Goal: Information Seeking & Learning: Learn about a topic

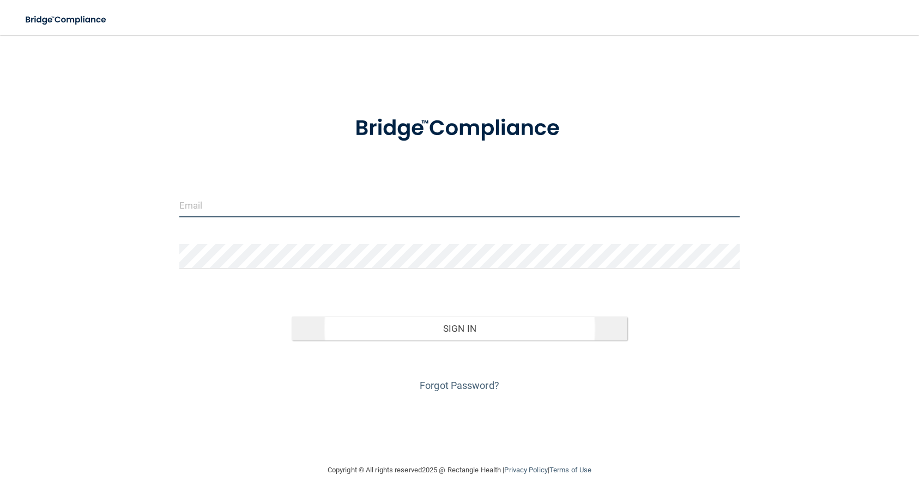
type input "[EMAIL_ADDRESS][DOMAIN_NAME]"
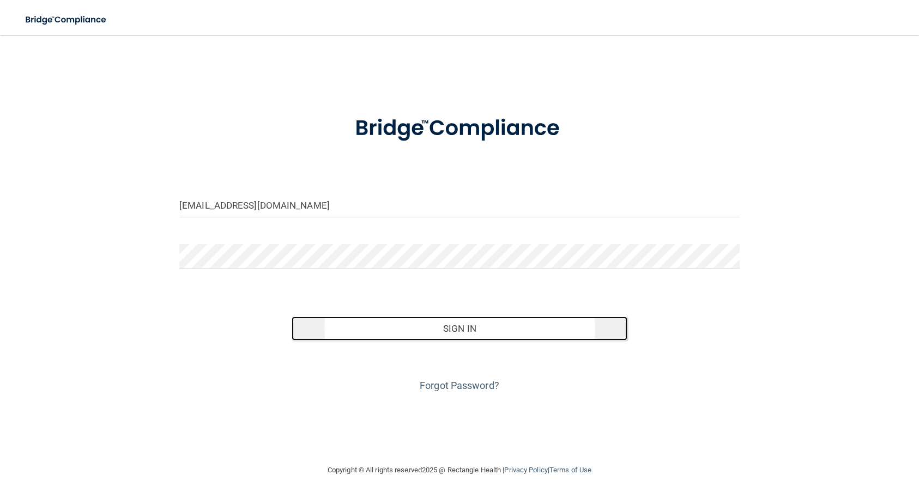
click at [455, 327] on button "Sign In" at bounding box center [460, 329] width 336 height 24
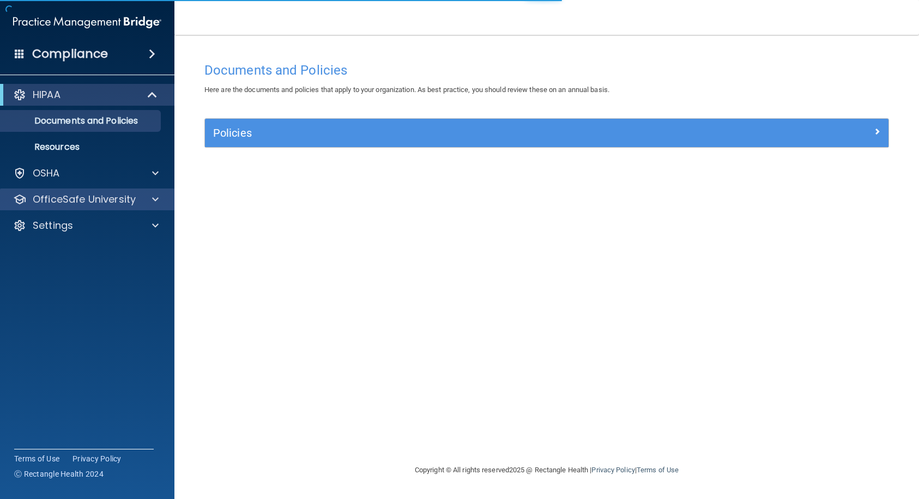
click at [64, 209] on div "OfficeSafe University" at bounding box center [87, 200] width 175 height 22
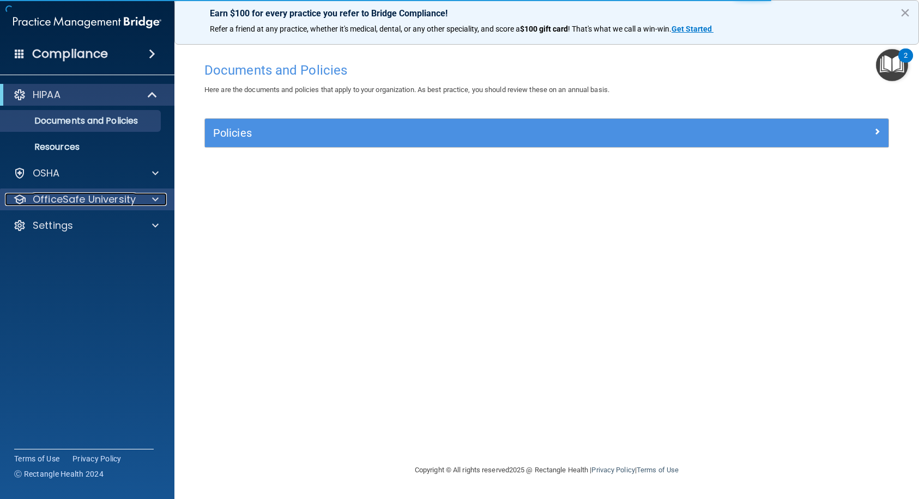
click at [142, 202] on div at bounding box center [153, 199] width 27 height 13
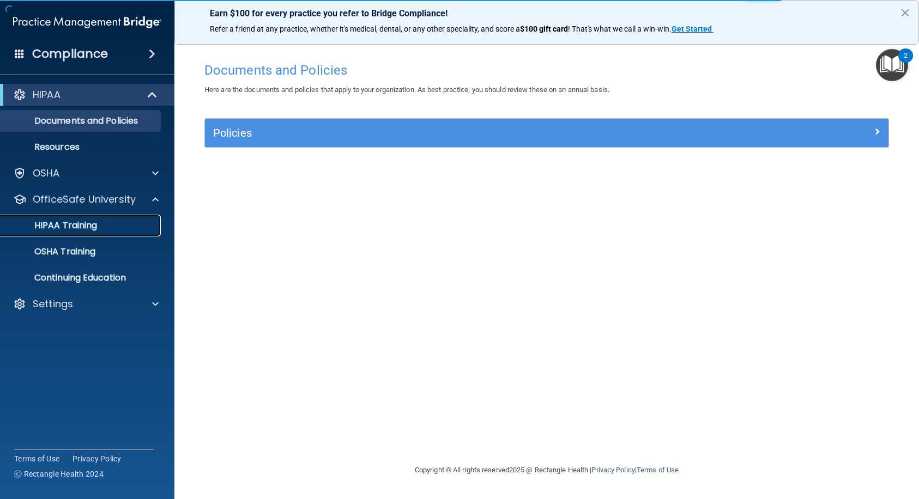
click at [106, 233] on link "HIPAA Training" at bounding box center [75, 226] width 172 height 22
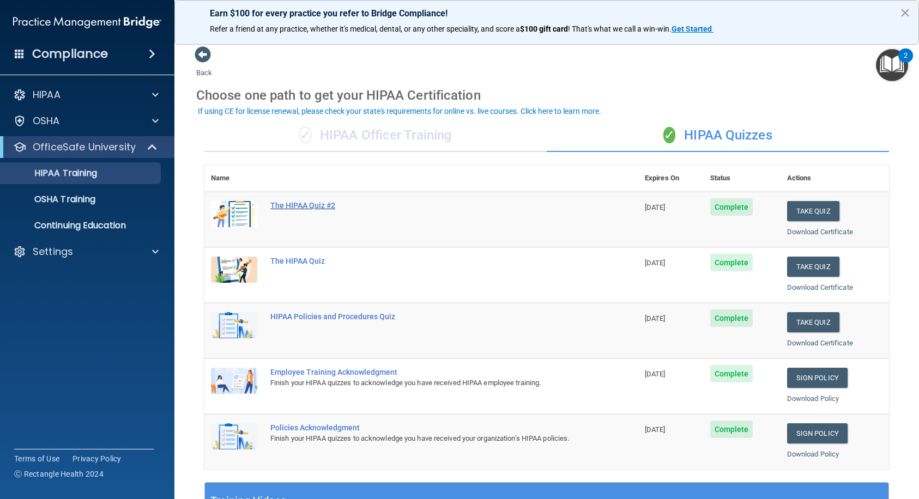
click at [302, 207] on div "The HIPAA Quiz #2" at bounding box center [426, 205] width 313 height 9
